Goal: Task Accomplishment & Management: Manage account settings

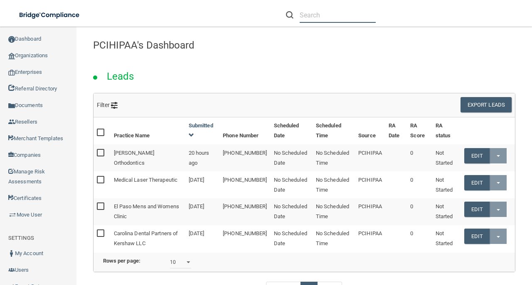
click at [307, 19] on input "text" at bounding box center [337, 14] width 76 height 15
paste input "[PERSON_NAME] Center for Cosmetic Dentistry"
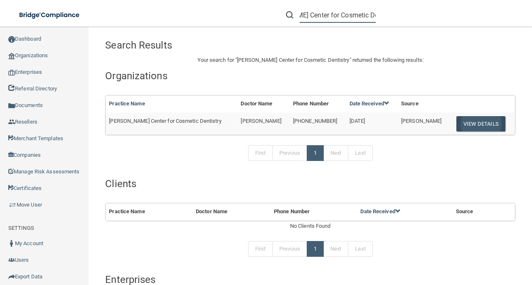
type input "[PERSON_NAME] Center for Cosmetic Dentistry"
click at [457, 120] on button "View Details" at bounding box center [480, 123] width 49 height 15
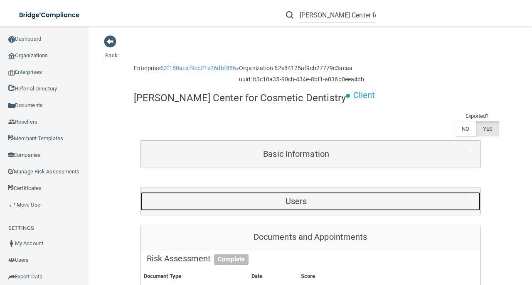
click at [276, 206] on div "Users" at bounding box center [295, 201] width 311 height 19
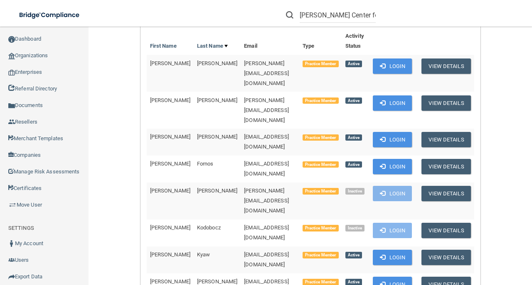
scroll to position [277, 0]
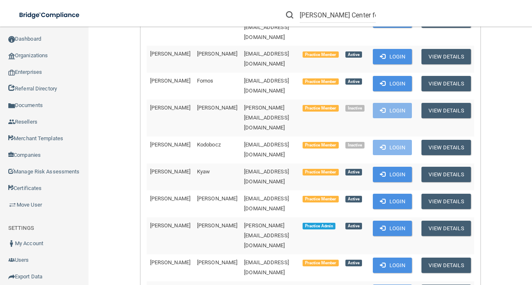
click at [263, 191] on td "[EMAIL_ADDRESS][DOMAIN_NAME]" at bounding box center [269, 204] width 58 height 27
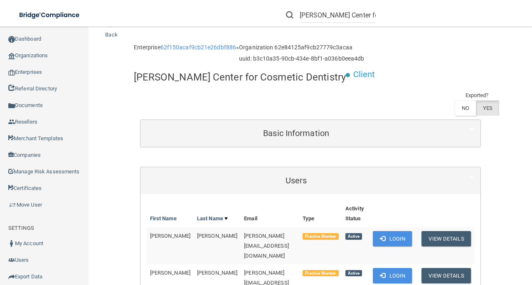
scroll to position [0, 0]
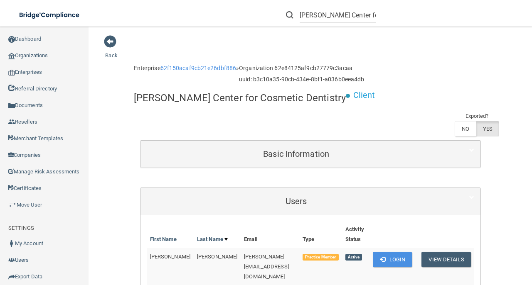
click at [231, 164] on div "Basic Information" at bounding box center [310, 154] width 340 height 27
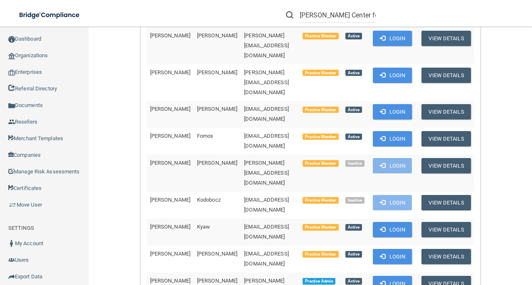
scroll to position [249, 0]
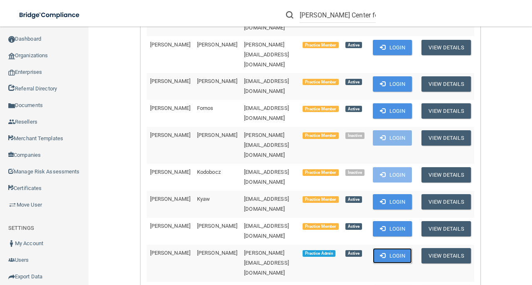
click at [380, 253] on span at bounding box center [382, 255] width 5 height 5
click at [397, 221] on button "Login" at bounding box center [391, 228] width 39 height 15
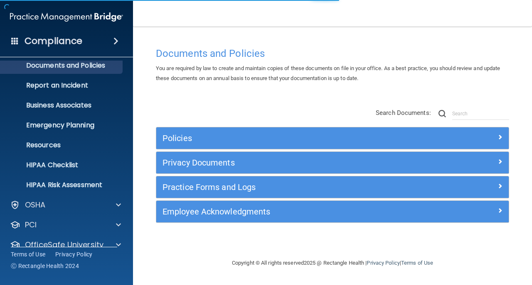
scroll to position [59, 0]
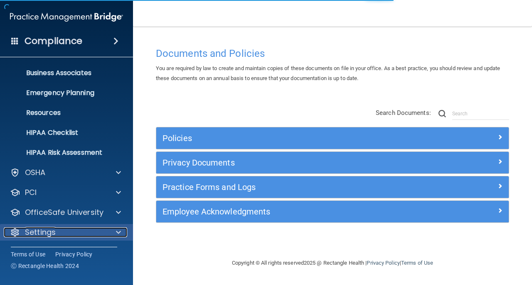
click at [92, 231] on div "Settings" at bounding box center [55, 233] width 103 height 10
click at [75, 232] on div "Settings" at bounding box center [55, 233] width 103 height 10
click at [79, 235] on div "Settings" at bounding box center [55, 233] width 103 height 10
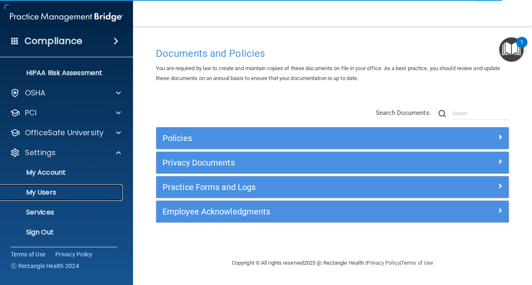
click at [83, 191] on p "My Users" at bounding box center [61, 193] width 113 height 8
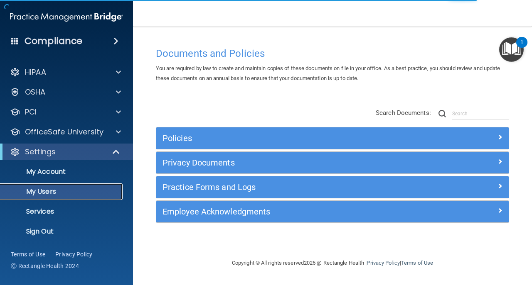
select select "20"
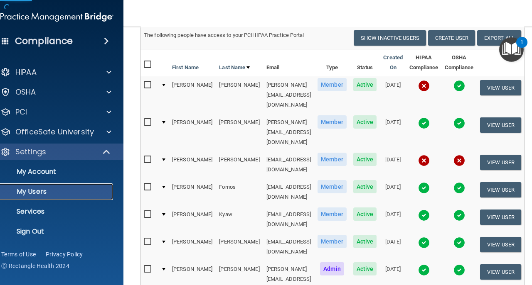
scroll to position [110, 0]
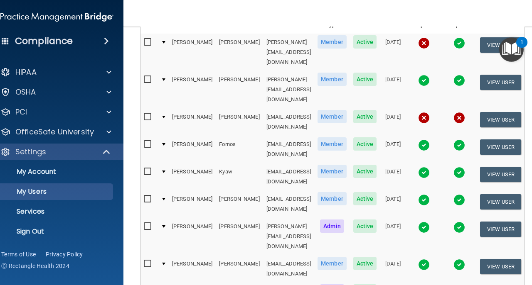
click at [263, 191] on td "[EMAIL_ADDRESS][DOMAIN_NAME]" at bounding box center [288, 204] width 51 height 27
drag, startPoint x: 242, startPoint y: 154, endPoint x: 512, endPoint y: 156, distance: 269.5
click at [512, 194] on button "View User" at bounding box center [500, 201] width 41 height 15
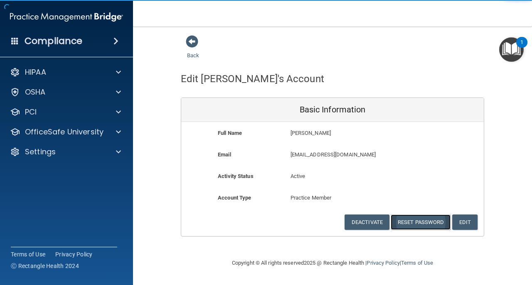
click at [405, 220] on button "Reset Password" at bounding box center [420, 222] width 60 height 15
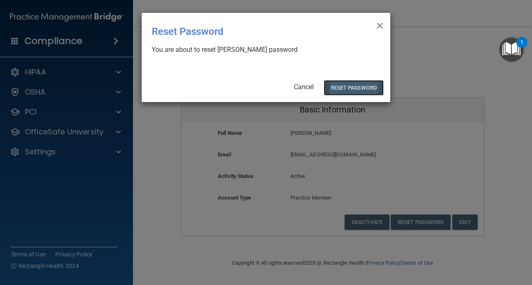
click at [364, 94] on button "Reset Password" at bounding box center [353, 87] width 60 height 15
click at [358, 90] on button "Reset Password" at bounding box center [353, 87] width 60 height 15
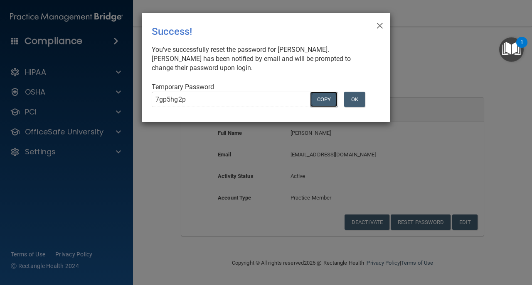
click at [326, 98] on button "COPY" at bounding box center [323, 99] width 27 height 15
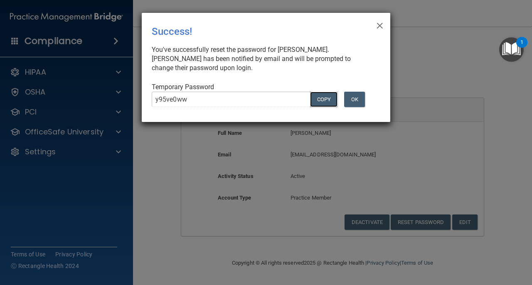
click at [332, 103] on button "COPY" at bounding box center [323, 99] width 27 height 15
click at [332, 103] on button "Copy" at bounding box center [323, 99] width 27 height 15
click at [360, 101] on button "OK" at bounding box center [354, 99] width 21 height 15
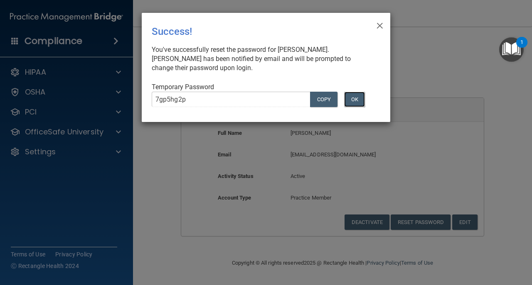
click at [362, 96] on button "OK" at bounding box center [354, 99] width 21 height 15
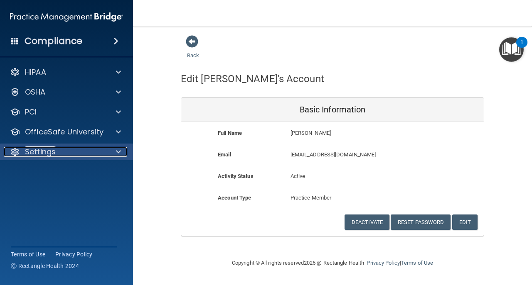
click at [57, 153] on div "Settings" at bounding box center [55, 152] width 103 height 10
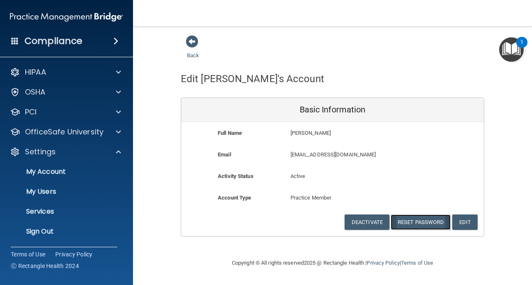
click at [426, 224] on button "Reset Password" at bounding box center [420, 222] width 60 height 15
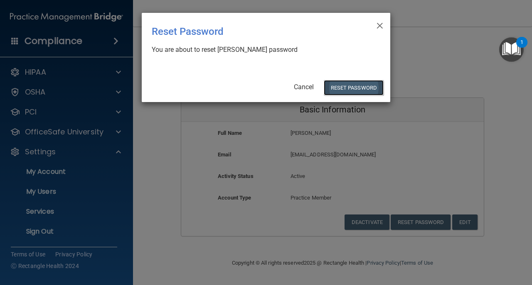
click at [339, 90] on button "Reset Password" at bounding box center [353, 87] width 60 height 15
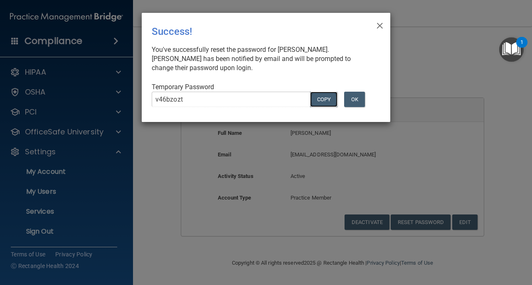
click at [326, 103] on button "COPY" at bounding box center [323, 99] width 27 height 15
click at [351, 103] on button "OK" at bounding box center [354, 99] width 21 height 15
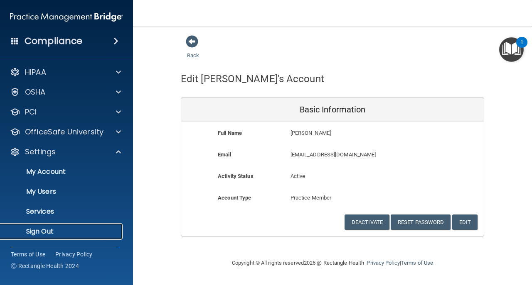
click at [90, 230] on p "Sign Out" at bounding box center [61, 232] width 113 height 8
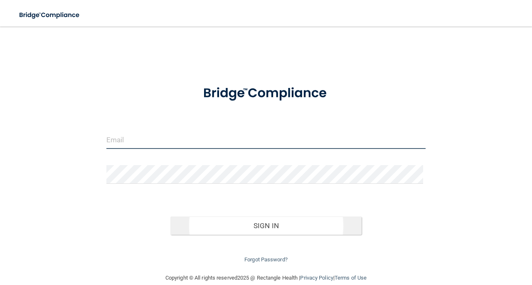
type input "[EMAIL_ADDRESS][DOMAIN_NAME]"
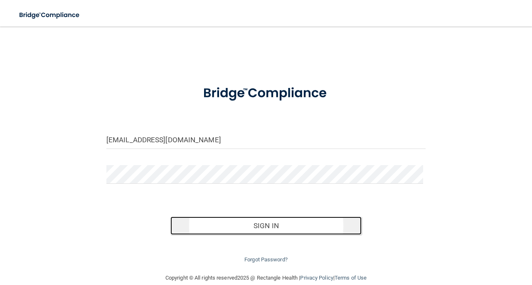
click at [331, 224] on button "Sign In" at bounding box center [265, 226] width 191 height 18
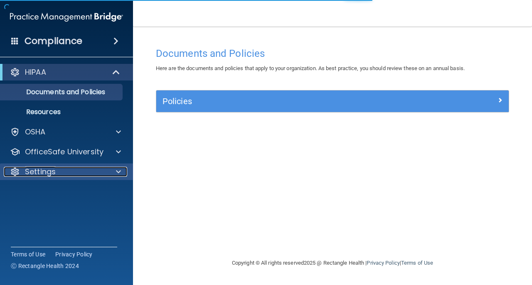
click at [60, 171] on div "Settings" at bounding box center [55, 172] width 103 height 10
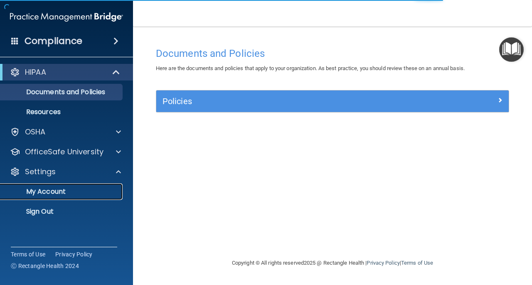
click at [80, 195] on p "My Account" at bounding box center [61, 192] width 113 height 8
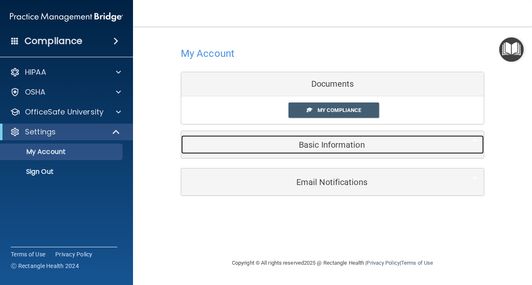
click at [291, 148] on h5 "Basic Information" at bounding box center [319, 144] width 265 height 9
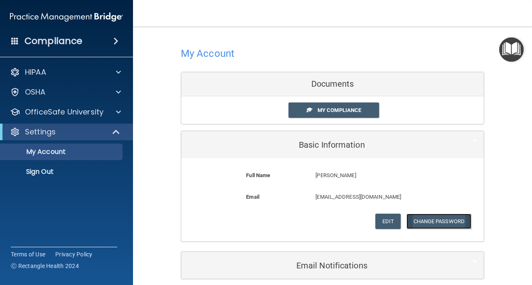
click at [427, 225] on button "Change Password" at bounding box center [438, 221] width 65 height 15
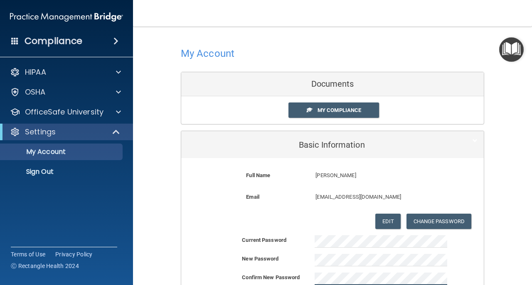
scroll to position [107, 0]
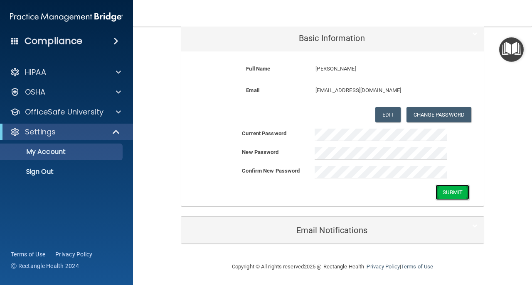
click at [457, 187] on button "Submit" at bounding box center [452, 192] width 34 height 15
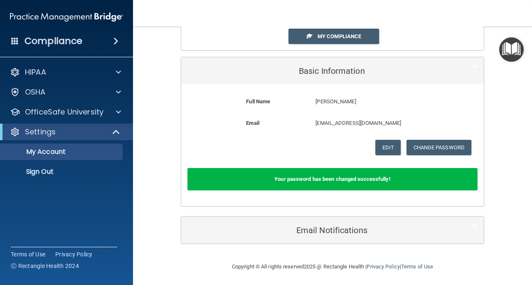
click at [329, 120] on p "[EMAIL_ADDRESS][DOMAIN_NAME]" at bounding box center [378, 123] width 126 height 10
copy form "carrieandnathan46@gmail.com Edit"
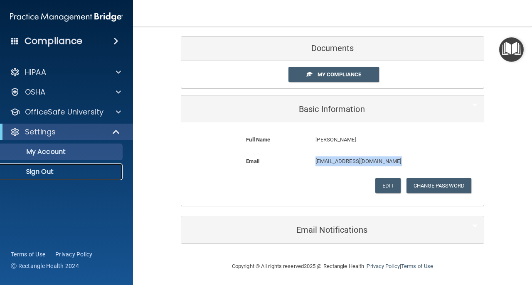
click at [57, 170] on p "Sign Out" at bounding box center [61, 172] width 113 height 8
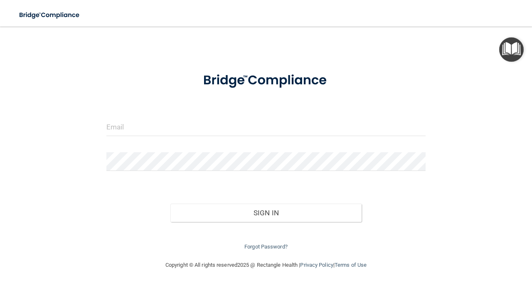
scroll to position [12, 0]
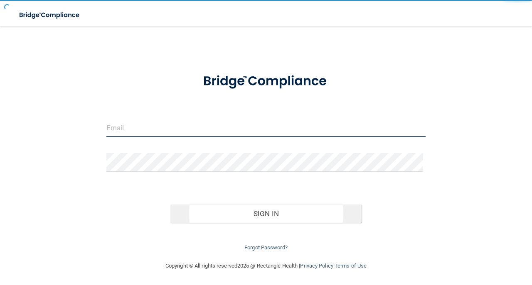
type input "[EMAIL_ADDRESS][DOMAIN_NAME]"
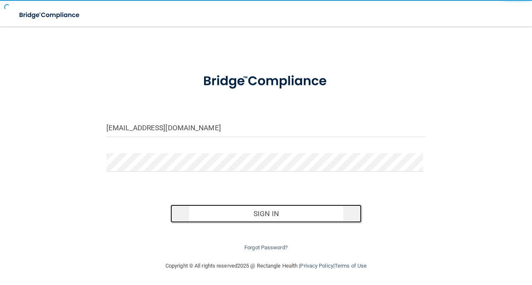
click at [267, 209] on button "Sign In" at bounding box center [265, 214] width 191 height 18
